Goal: Submit feedback/report problem

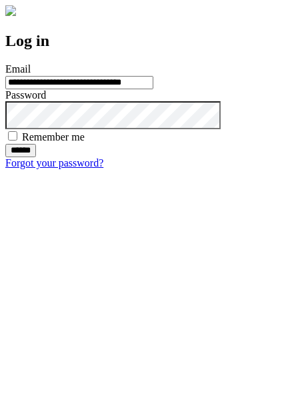
type input "**********"
click at [36, 157] on input "******" at bounding box center [20, 150] width 31 height 13
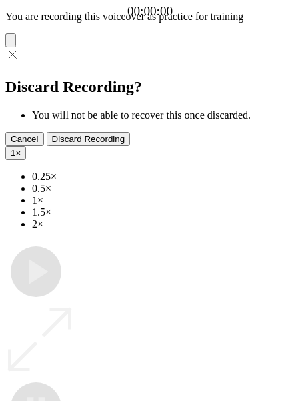
type input "**********"
